Goal: Task Accomplishment & Management: Complete application form

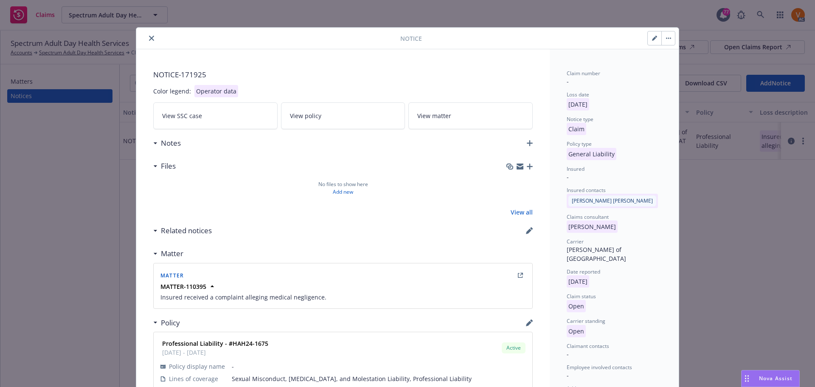
click at [653, 39] on icon "button" at bounding box center [654, 39] width 4 height 4
select select "GENERAL_LIABILITY"
select select "open"
select select "CLAIM"
select select "OPEN"
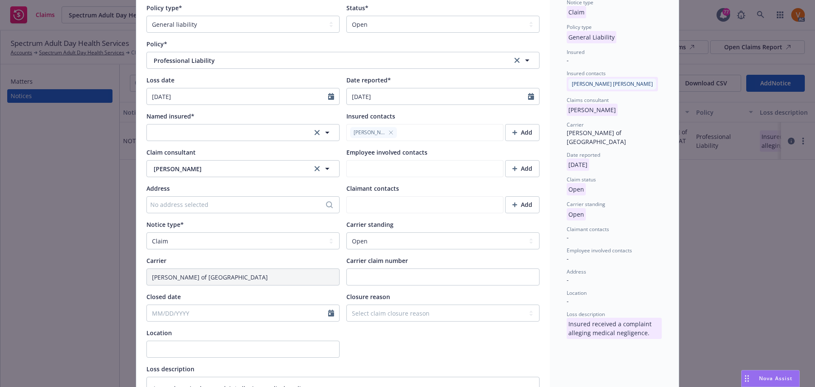
scroll to position [127, 0]
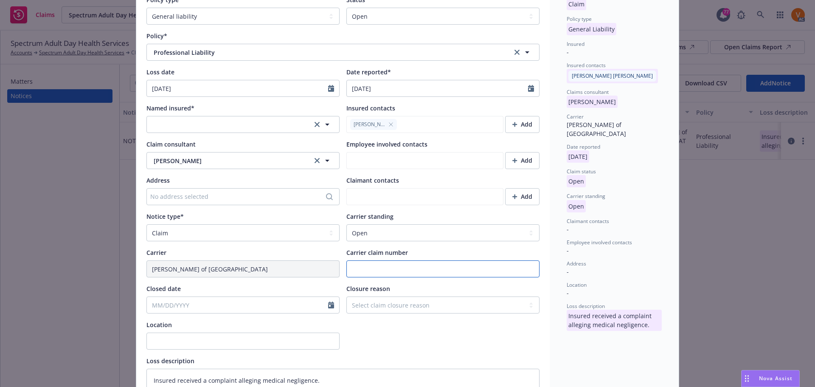
click at [377, 260] on input "Carrier claim number" at bounding box center [443, 268] width 193 height 17
paste input "450,237"
type textarea "x"
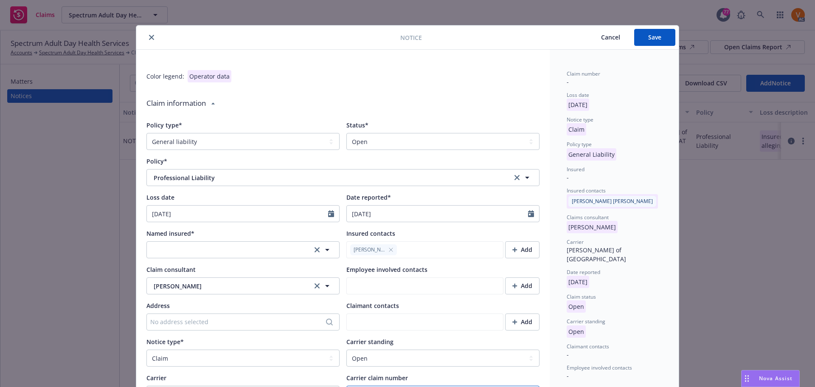
scroll to position [0, 0]
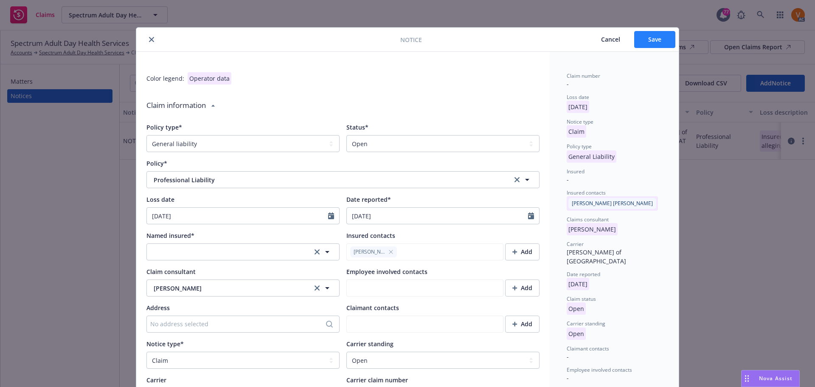
type input "450,237"
click at [662, 40] on button "Save" at bounding box center [654, 39] width 41 height 17
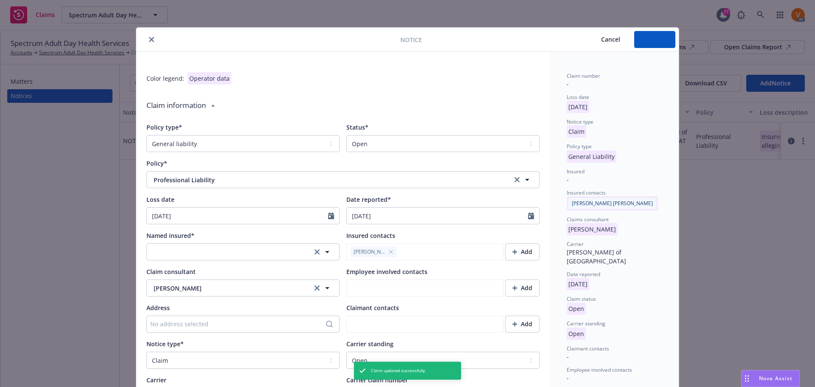
type textarea "x"
